Goal: Find contact information: Find contact information

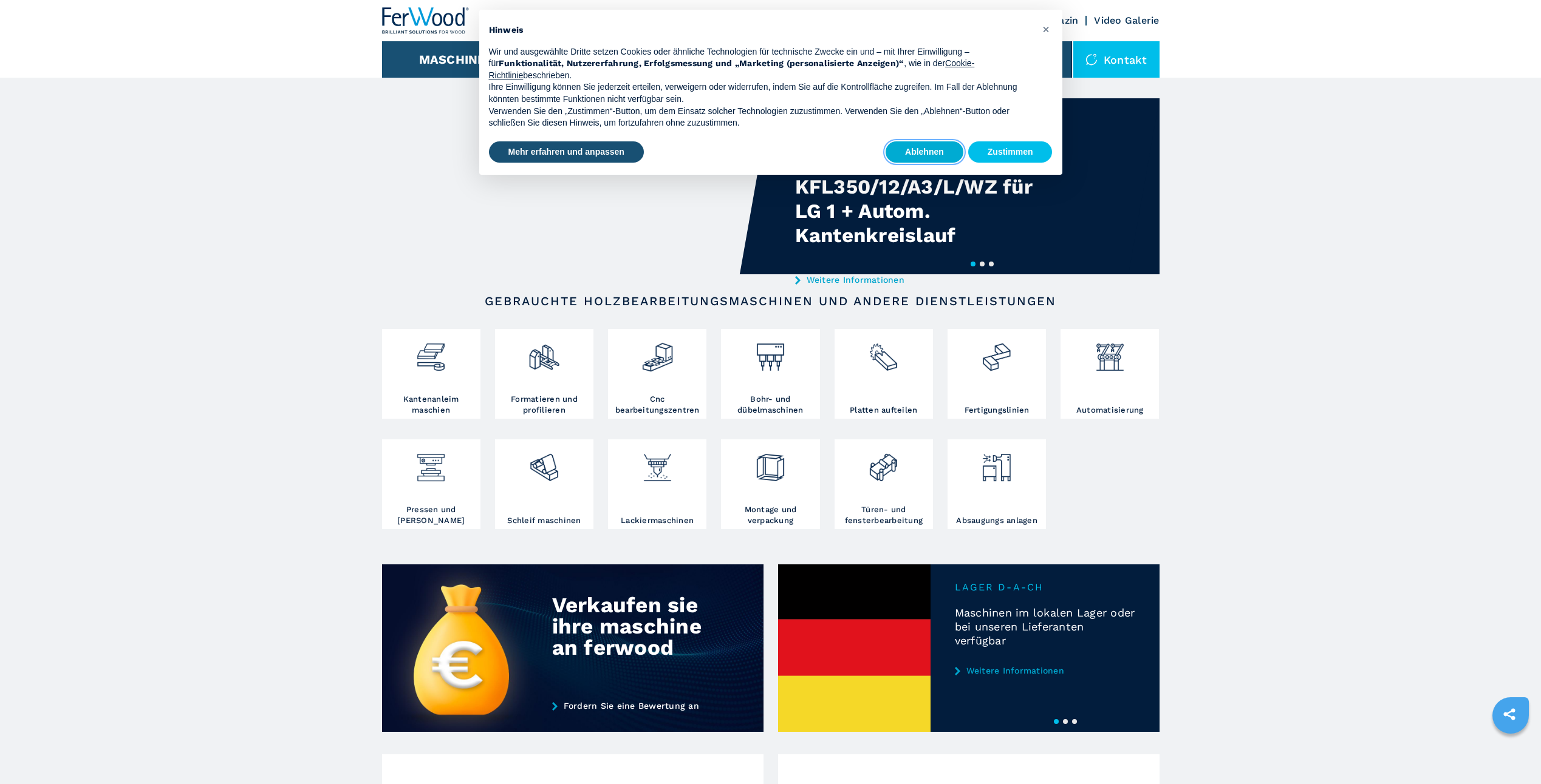
click at [902, 150] on button "Ablehnen" at bounding box center [924, 152] width 78 height 22
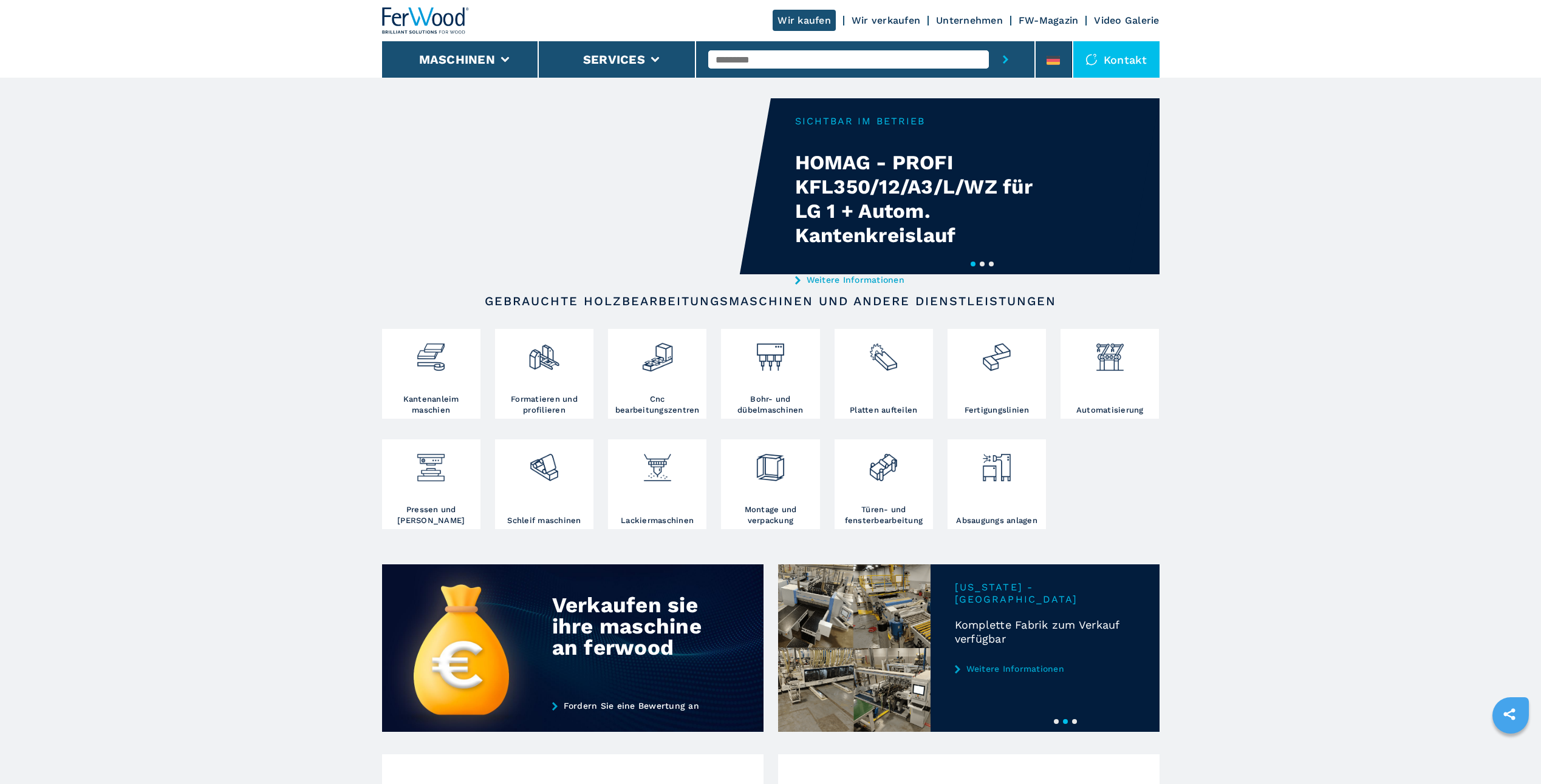
click at [1126, 57] on div "Kontakt" at bounding box center [1116, 59] width 86 height 36
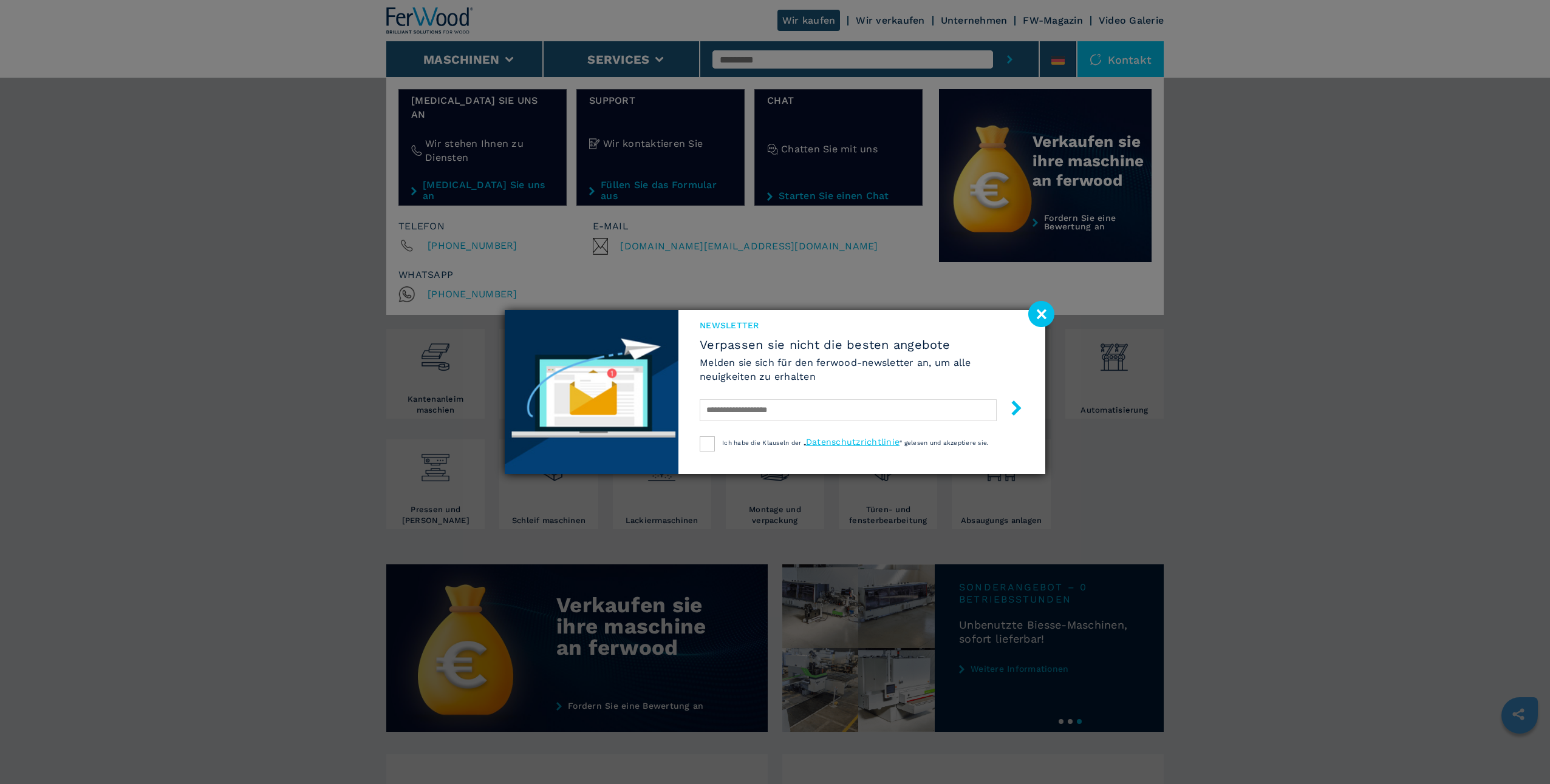
click at [1034, 314] on image at bounding box center [1041, 314] width 26 height 26
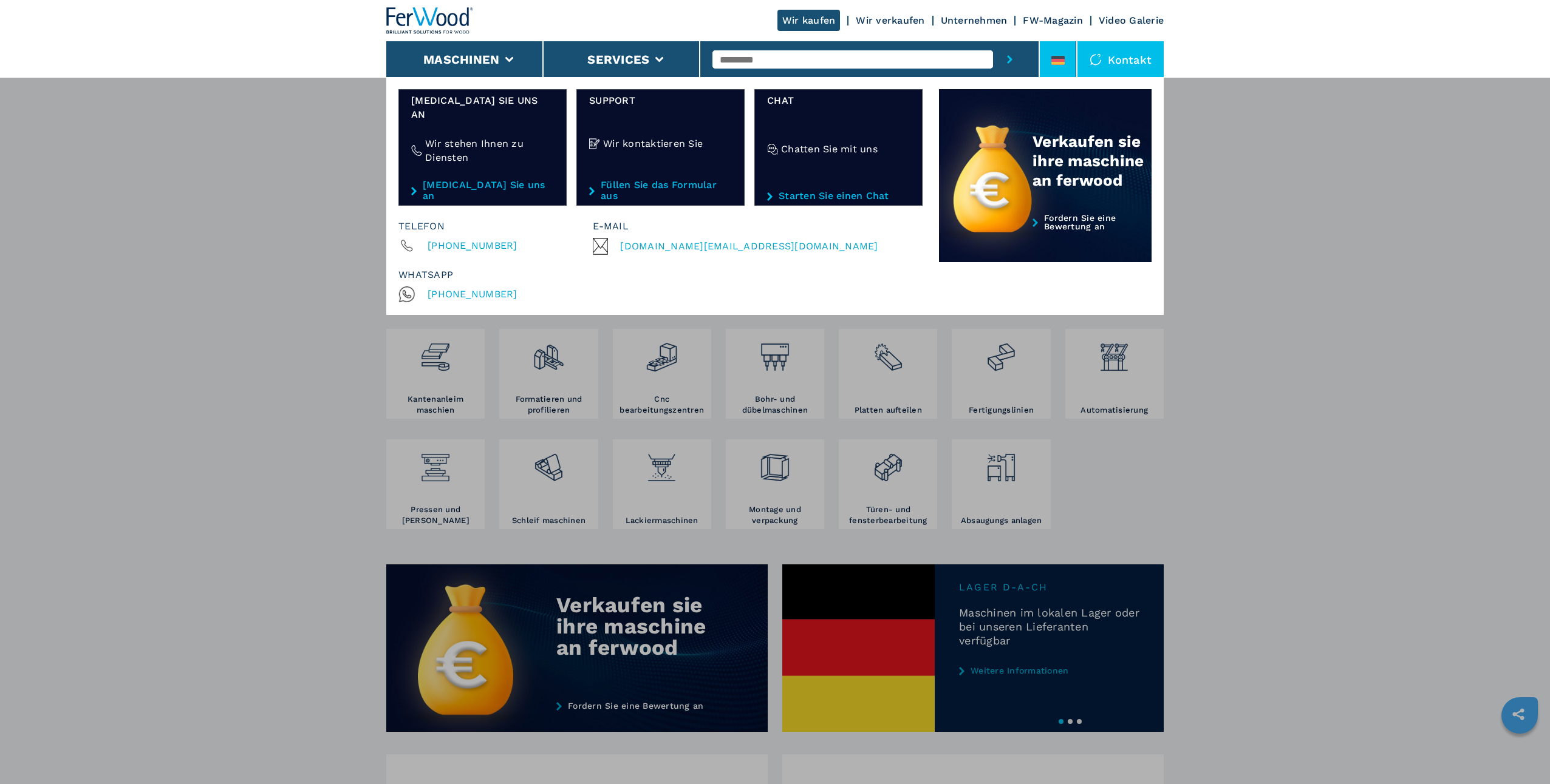
click at [1057, 60] on icon at bounding box center [1057, 60] width 13 height 9
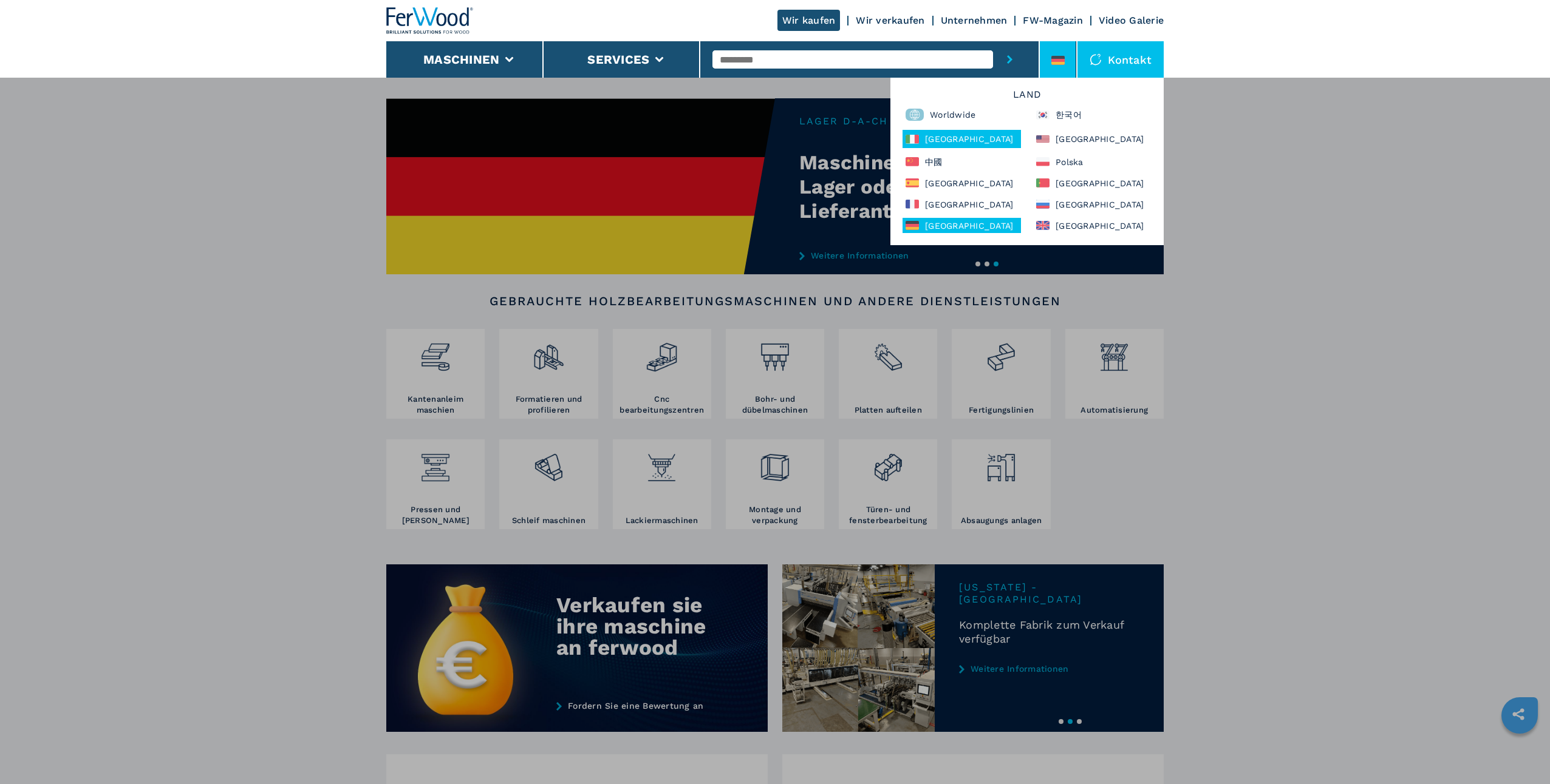
click at [930, 141] on div "[GEOGRAPHIC_DATA]" at bounding box center [961, 139] width 119 height 18
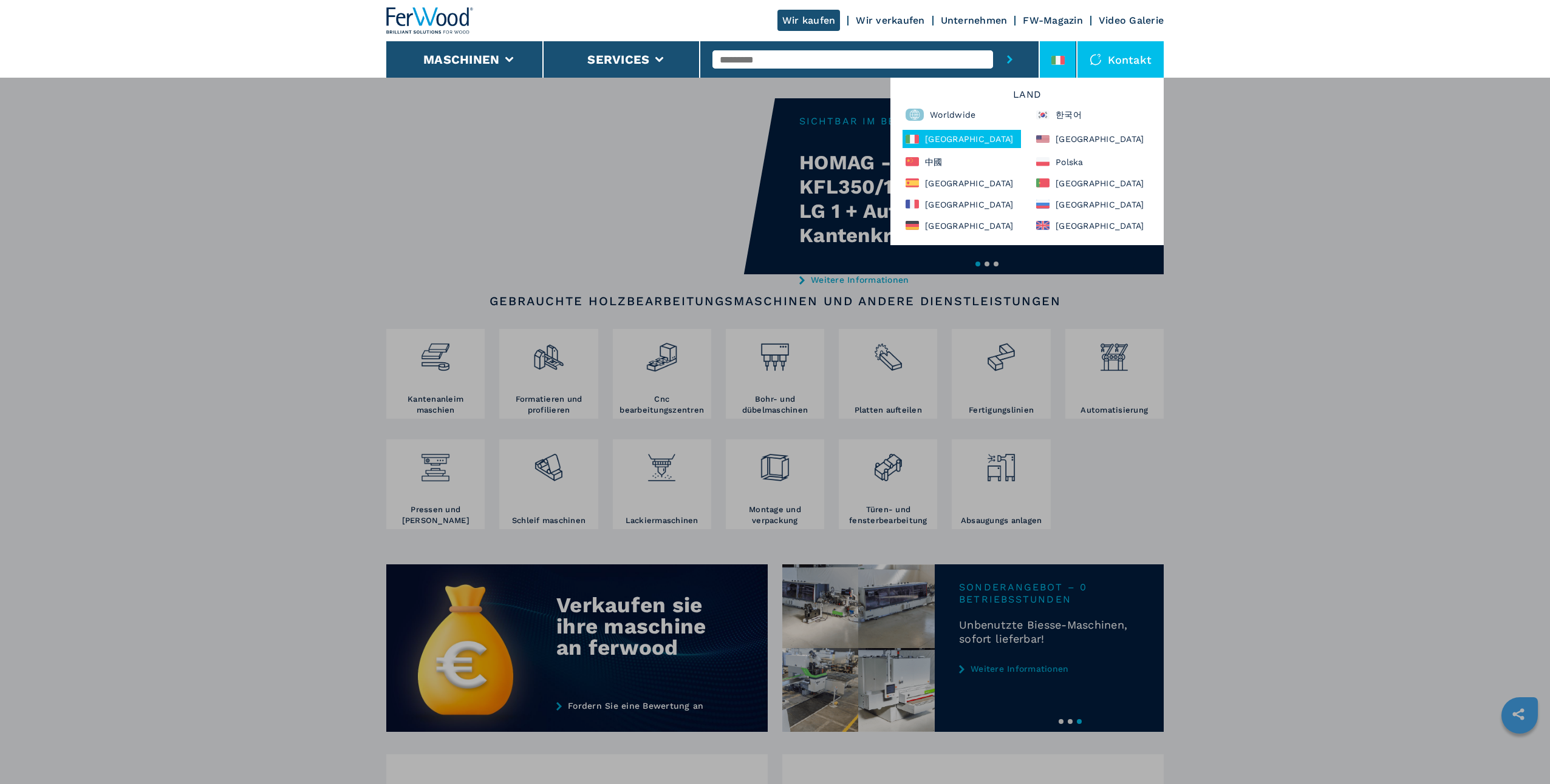
click at [943, 138] on div "[GEOGRAPHIC_DATA]" at bounding box center [961, 139] width 119 height 18
click at [1123, 64] on div "Kontakt" at bounding box center [1120, 59] width 86 height 36
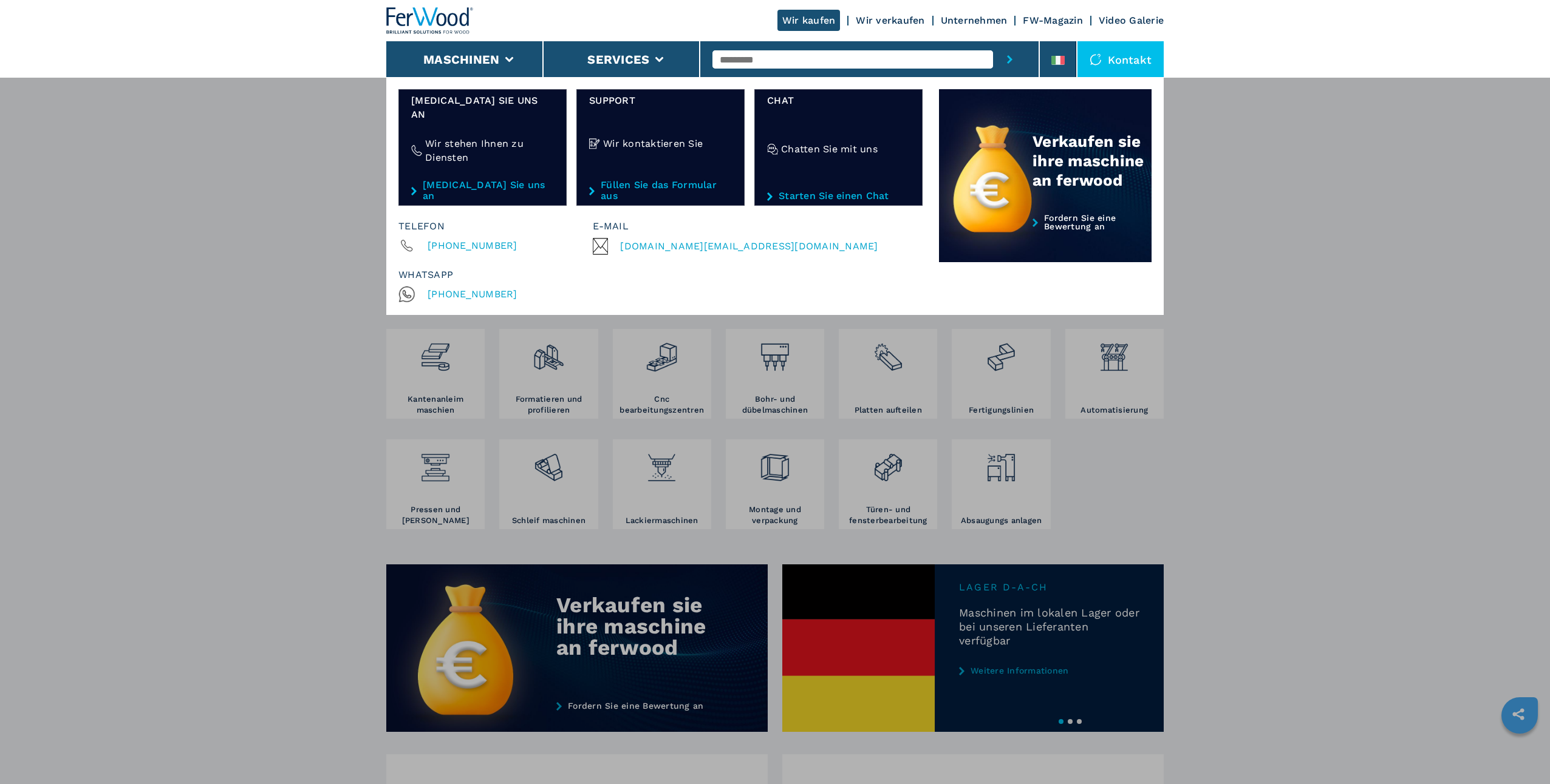
click at [1285, 207] on div "Maschinen Kantenanleimmaschinen Formatieren und profilieren Cnc bearbeitungszen…" at bounding box center [775, 468] width 1550 height 784
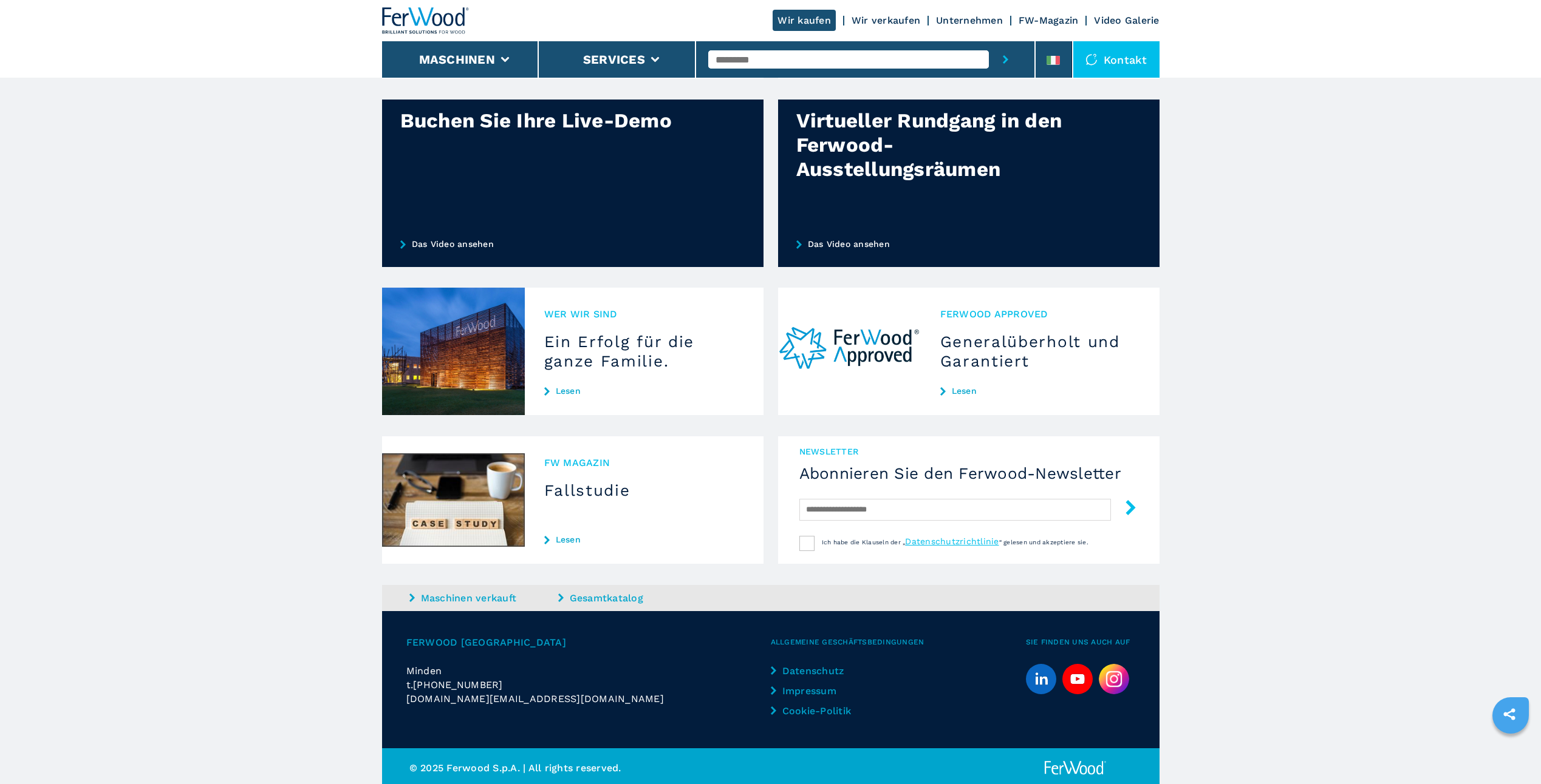
scroll to position [758, 0]
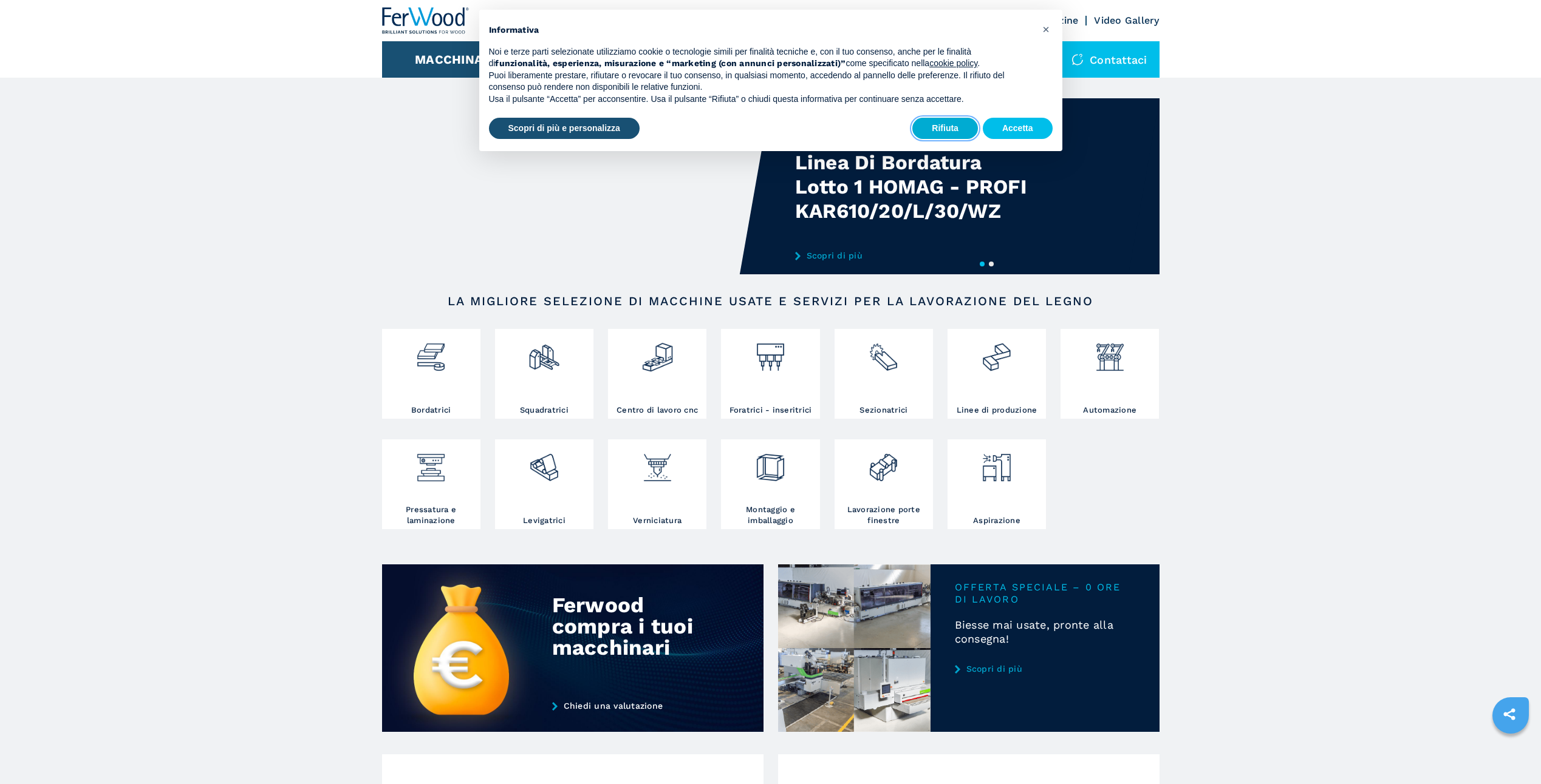
click at [955, 126] on button "Rifiuta" at bounding box center [945, 129] width 66 height 22
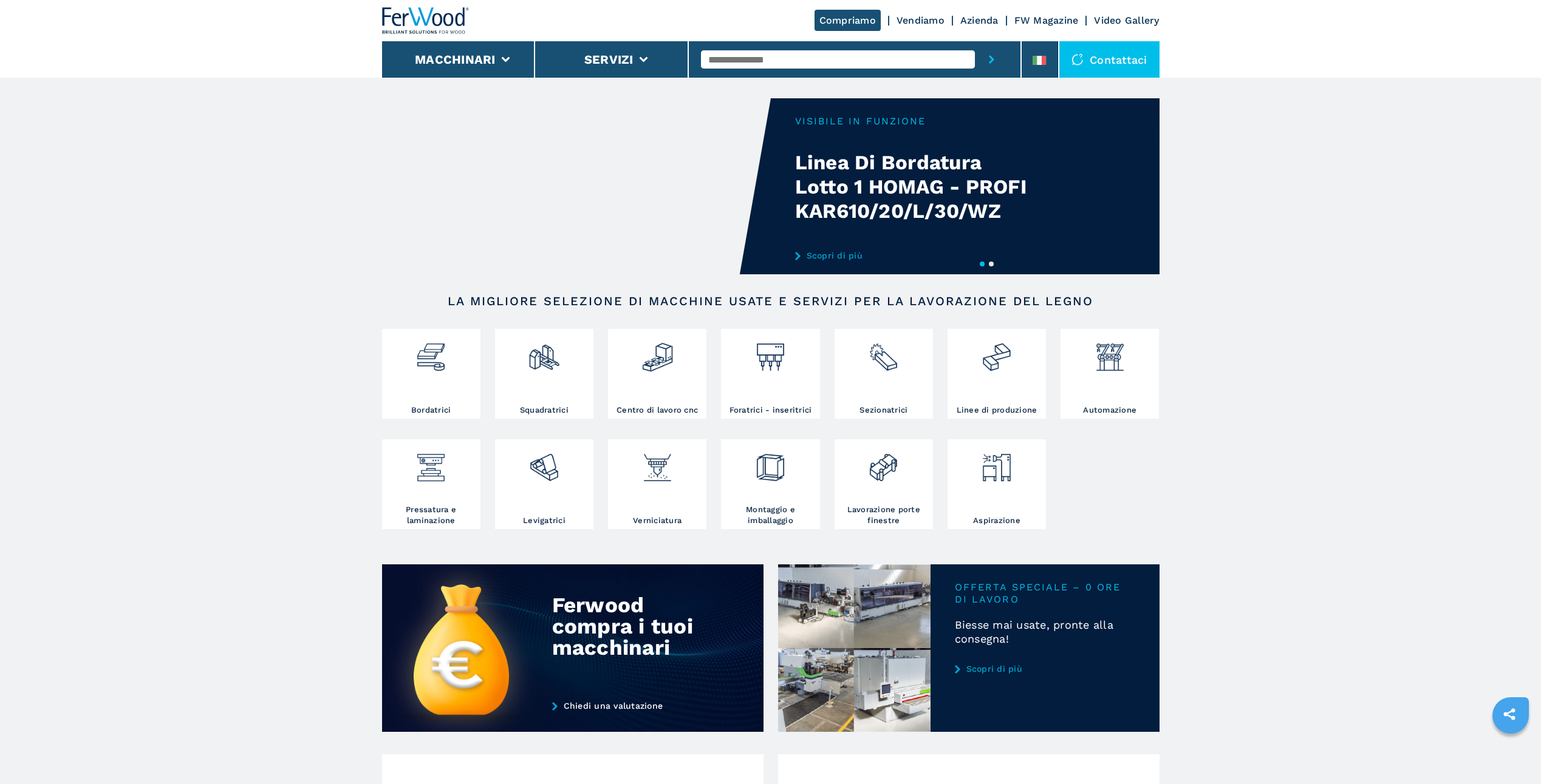
click at [1110, 58] on div "Contattaci" at bounding box center [1109, 59] width 100 height 36
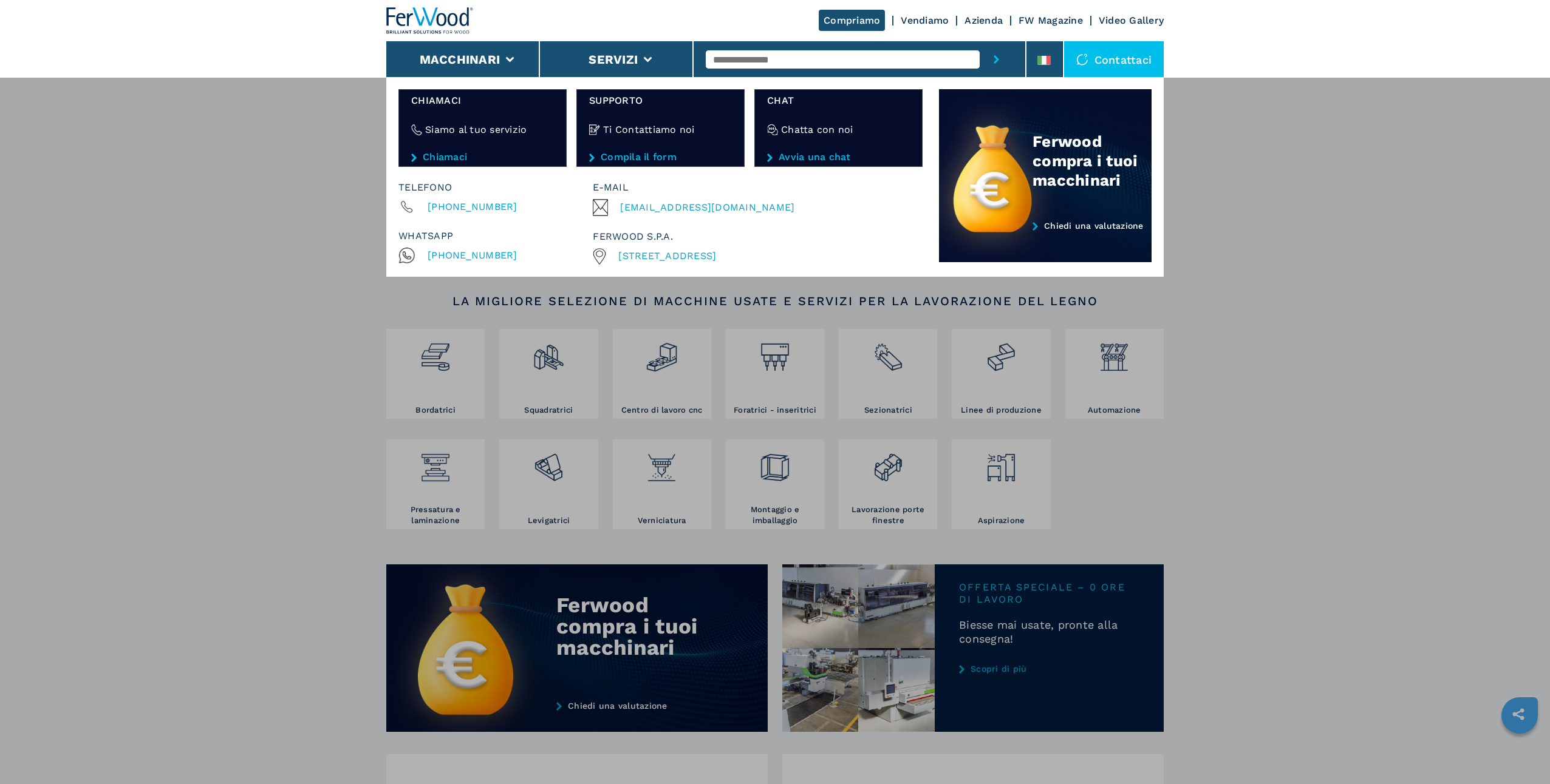
click at [697, 204] on span "[EMAIL_ADDRESS][DOMAIN_NAME]" at bounding box center [707, 208] width 175 height 17
click at [1100, 56] on div "Contattaci" at bounding box center [1113, 59] width 100 height 36
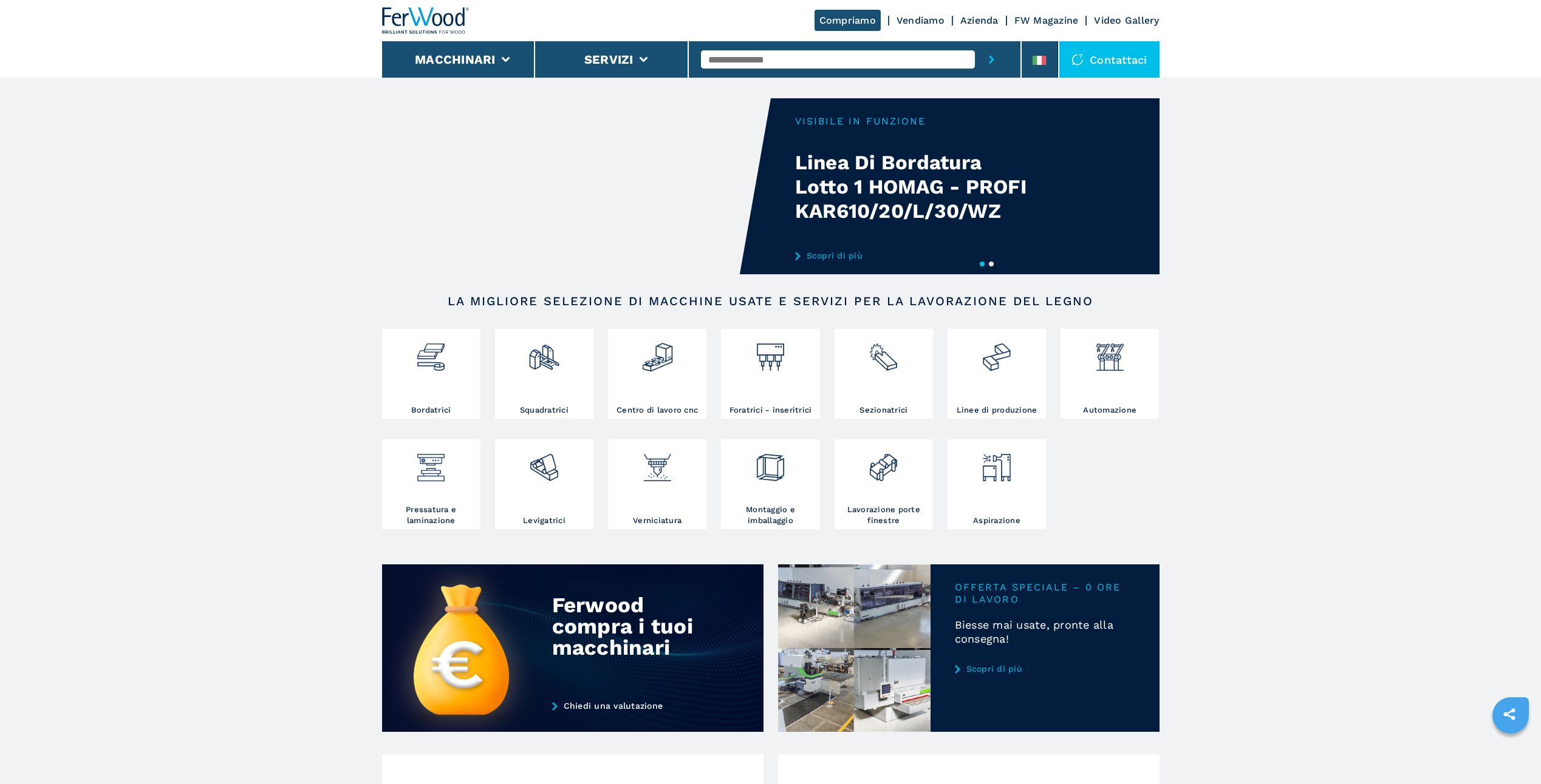
click at [1120, 64] on div "Contattaci" at bounding box center [1109, 59] width 100 height 36
